Goal: Task Accomplishment & Management: Use online tool/utility

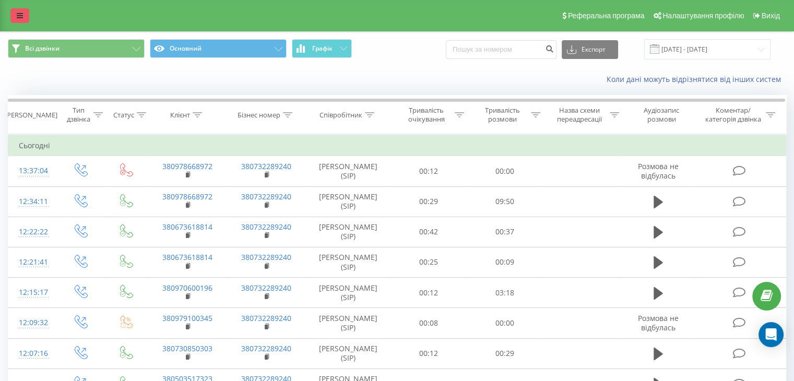
click at [22, 17] on icon at bounding box center [20, 15] width 6 height 7
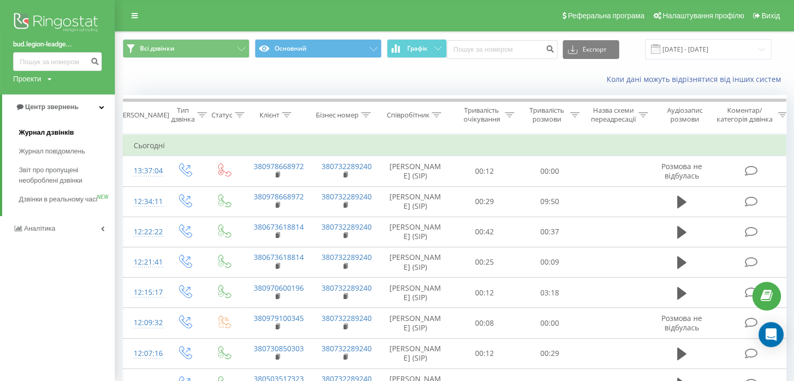
click at [51, 141] on link "Журнал дзвінків" at bounding box center [67, 132] width 96 height 19
click at [52, 136] on span "Журнал дзвінків" at bounding box center [46, 132] width 55 height 10
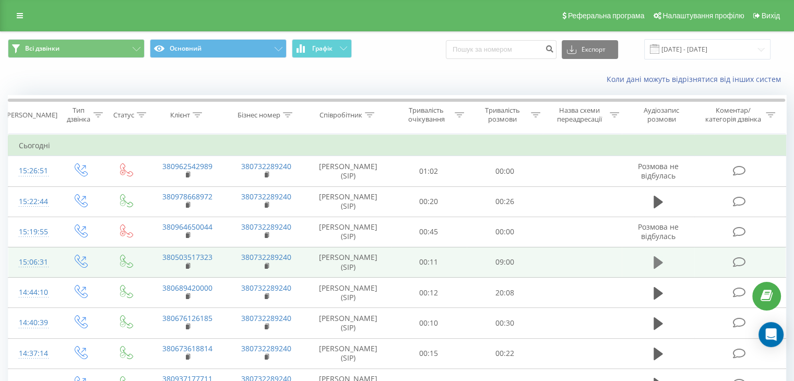
click at [663, 266] on button at bounding box center [658, 263] width 16 height 16
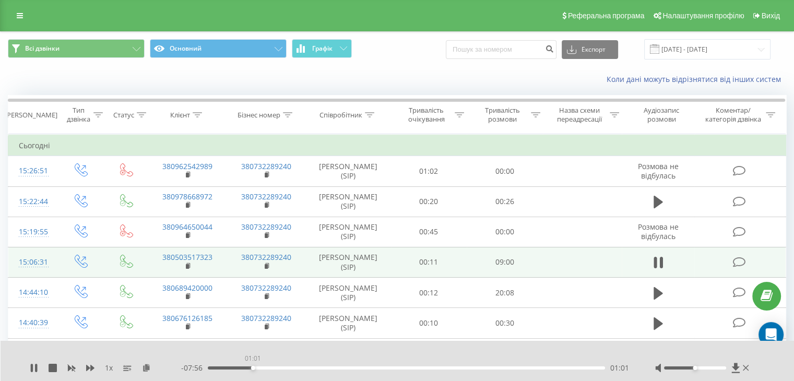
click at [253, 368] on div "01:01" at bounding box center [406, 367] width 397 height 3
click at [354, 367] on div "03:18" at bounding box center [406, 367] width 397 height 3
click at [35, 368] on icon at bounding box center [36, 368] width 2 height 8
click at [32, 366] on icon at bounding box center [34, 368] width 6 height 8
click at [32, 366] on icon at bounding box center [32, 368] width 2 height 8
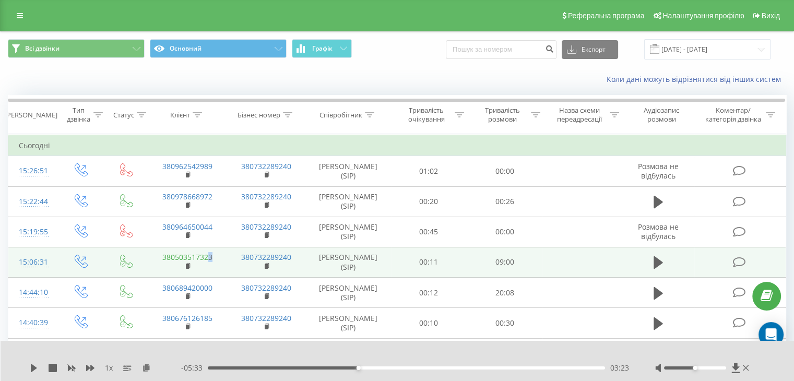
drag, startPoint x: 217, startPoint y: 254, endPoint x: 208, endPoint y: 255, distance: 9.5
click at [208, 255] on td "380503517323" at bounding box center [187, 262] width 79 height 30
click at [188, 264] on rect at bounding box center [187, 266] width 3 height 5
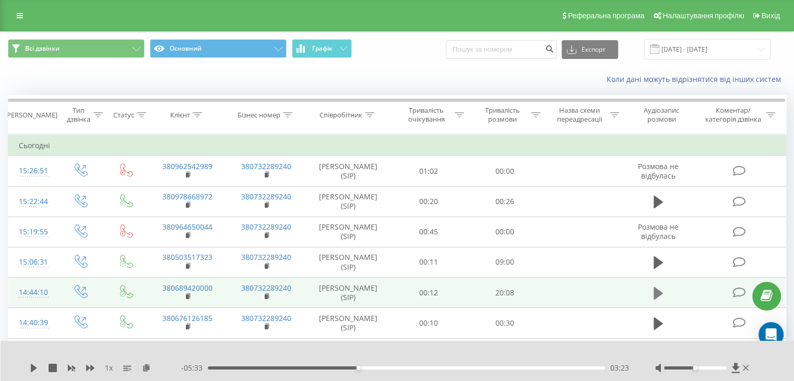
click at [656, 289] on icon at bounding box center [657, 292] width 9 height 13
click at [253, 367] on div "02:17" at bounding box center [406, 367] width 397 height 3
click at [254, 367] on div "02:20" at bounding box center [406, 367] width 397 height 3
click at [35, 365] on icon at bounding box center [36, 368] width 2 height 8
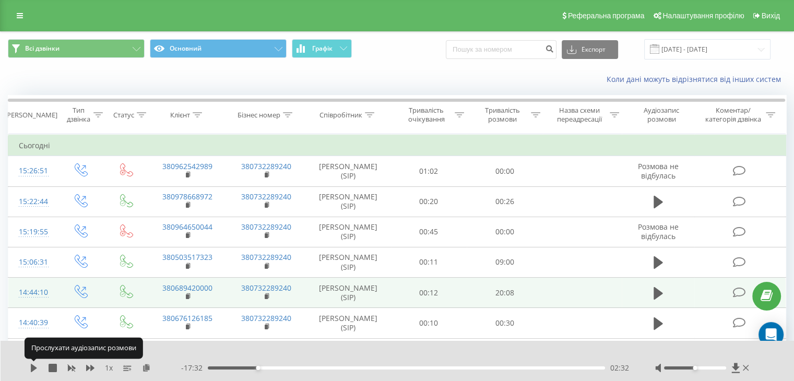
click at [35, 365] on icon at bounding box center [34, 368] width 8 height 8
click at [316, 368] on div "02:34" at bounding box center [406, 367] width 397 height 3
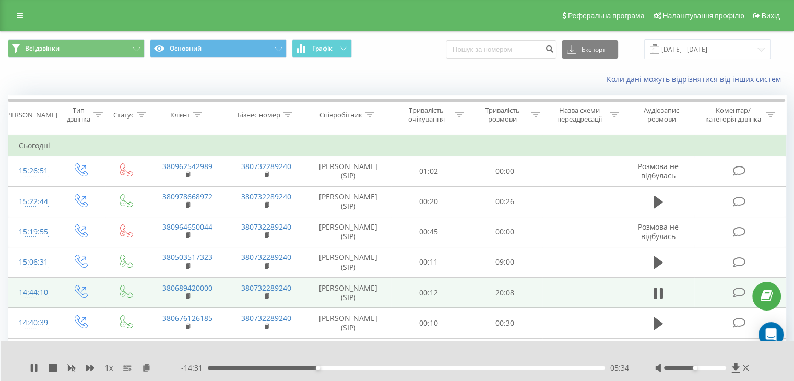
click at [32, 362] on div "1 x - 14:31 05:34 05:34" at bounding box center [398, 361] width 794 height 40
click at [33, 368] on icon at bounding box center [34, 368] width 8 height 8
